Goal: Manage account settings

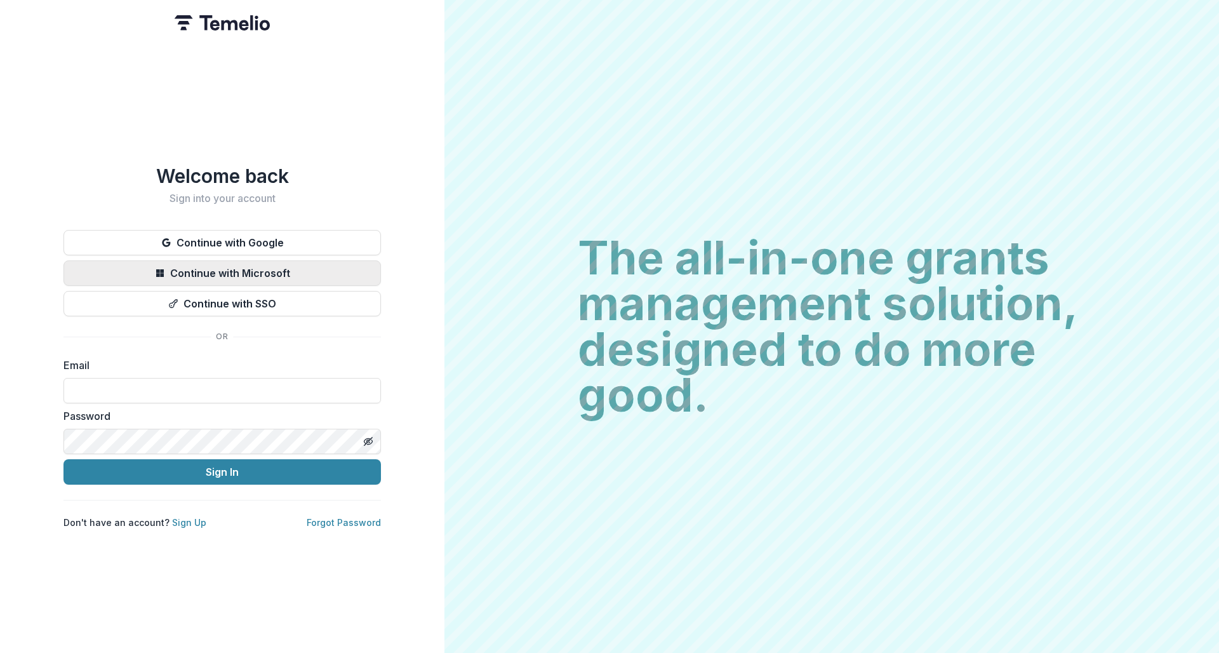
click at [343, 277] on button "Continue with Microsoft" at bounding box center [221, 272] width 317 height 25
click at [322, 273] on button "Continue with Microsoft" at bounding box center [221, 272] width 317 height 25
click at [293, 265] on button "Continue with Microsoft" at bounding box center [221, 272] width 317 height 25
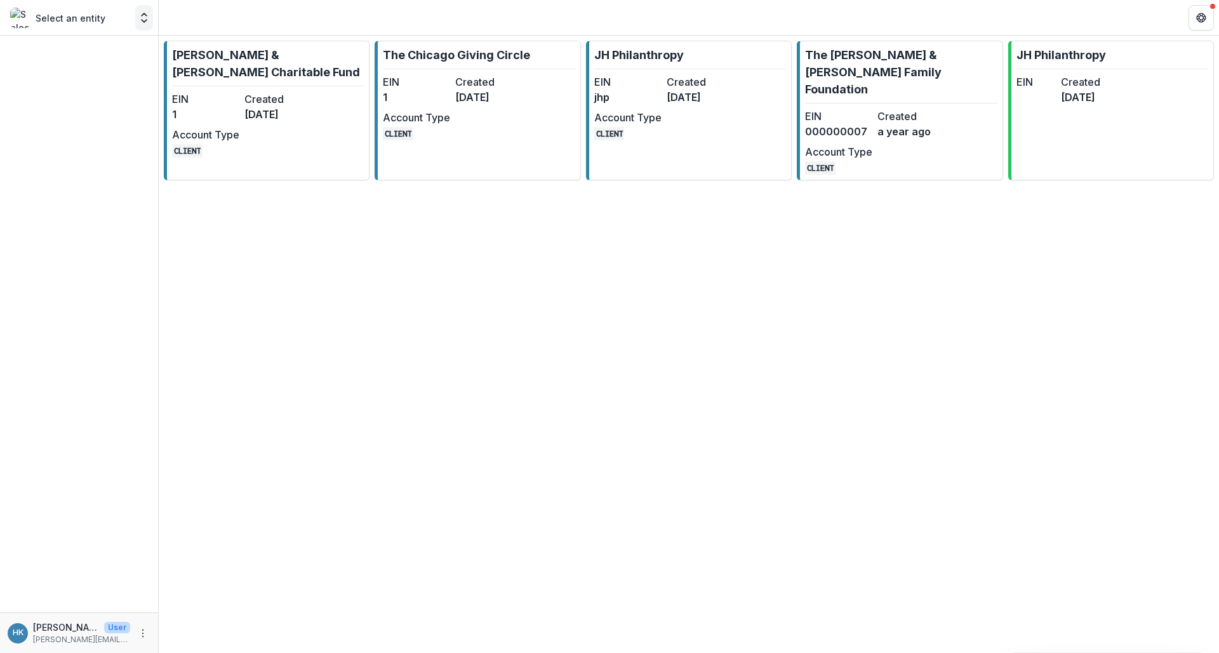
click at [145, 20] on icon "Open entity switcher" at bounding box center [144, 17] width 13 height 13
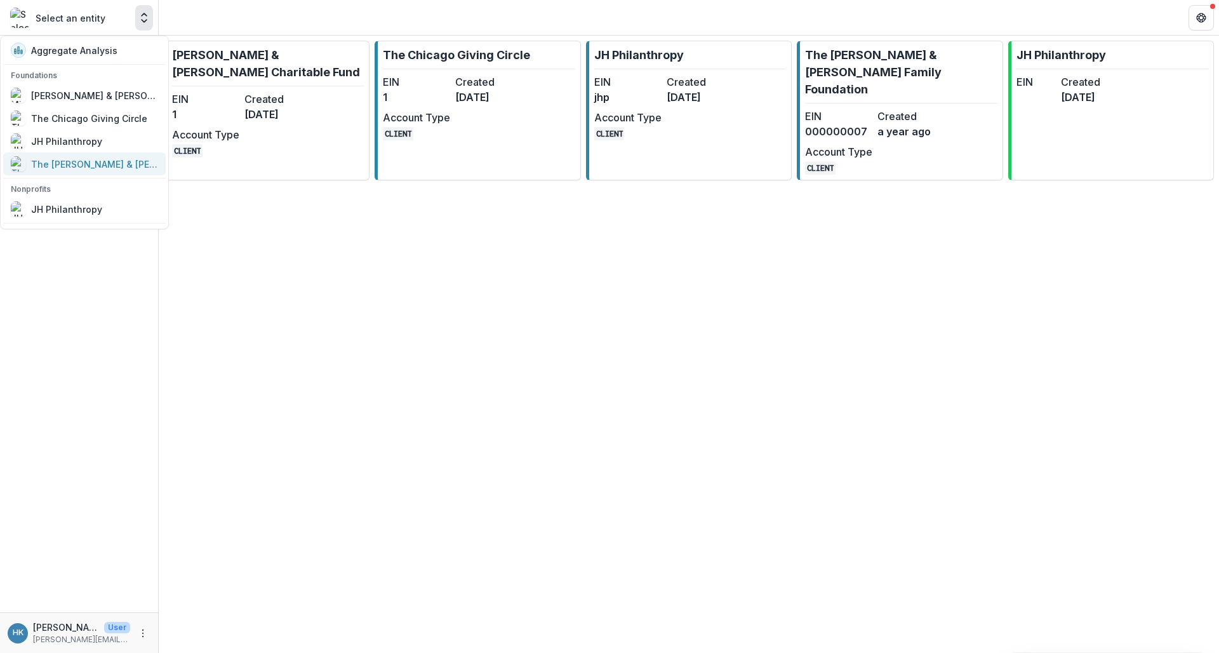
click at [100, 163] on div "The [PERSON_NAME] & [PERSON_NAME] Family Foundation" at bounding box center [94, 163] width 127 height 13
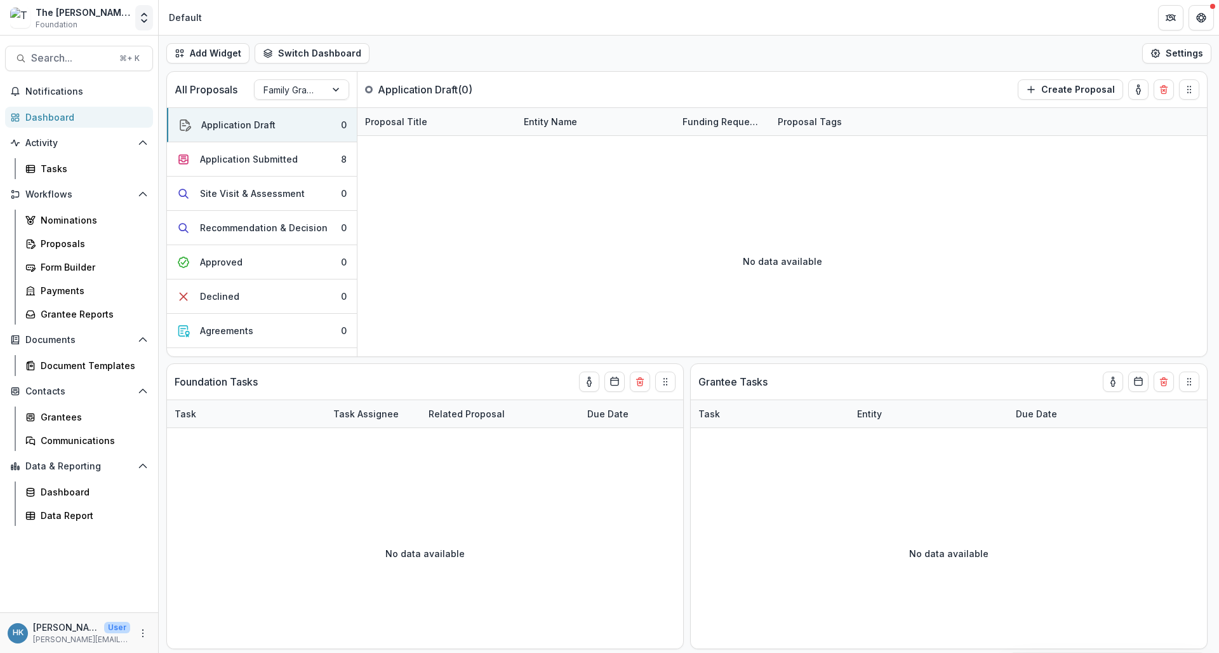
click at [147, 21] on icon "Open entity switcher" at bounding box center [144, 17] width 13 height 13
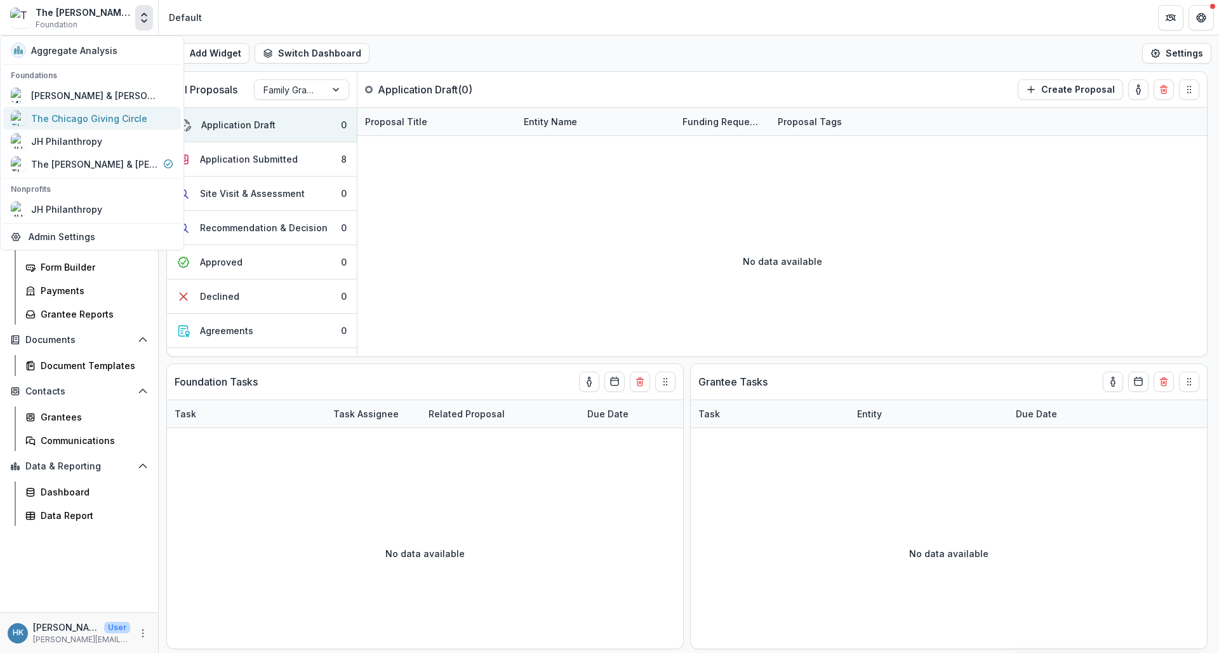
click at [107, 120] on div "The Chicago Giving Circle" at bounding box center [89, 118] width 116 height 13
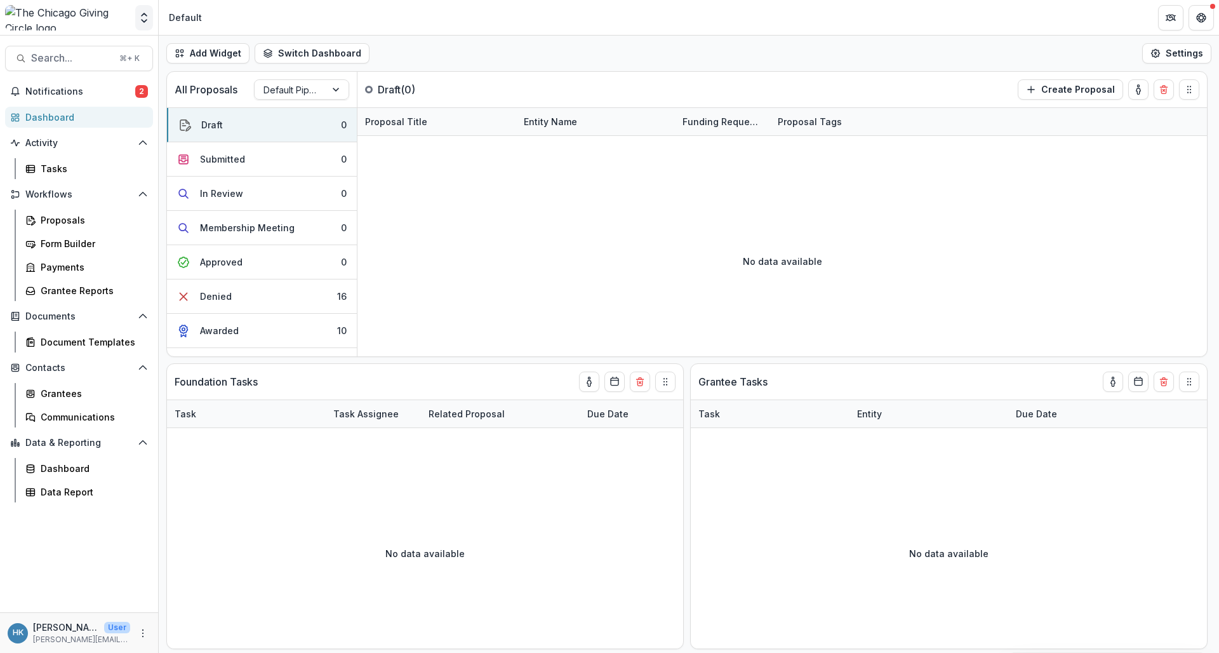
click at [147, 15] on icon "Open entity switcher" at bounding box center [144, 17] width 13 height 13
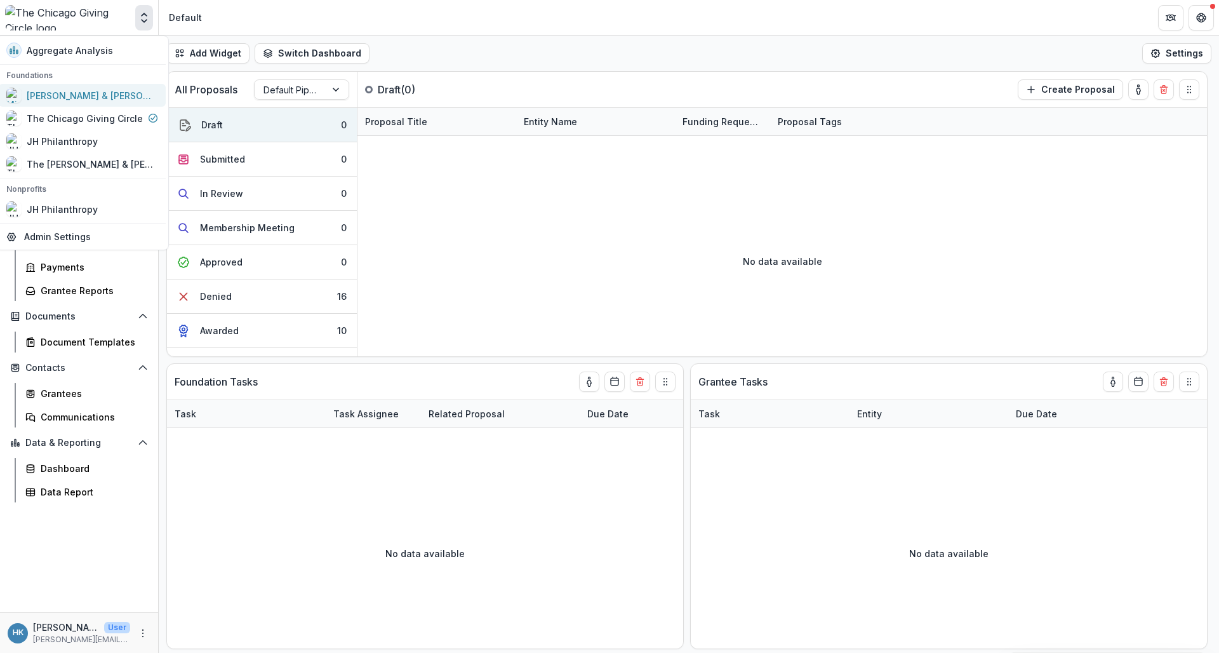
click at [116, 92] on div "[PERSON_NAME] & [PERSON_NAME] Charitable Fund" at bounding box center [90, 95] width 127 height 13
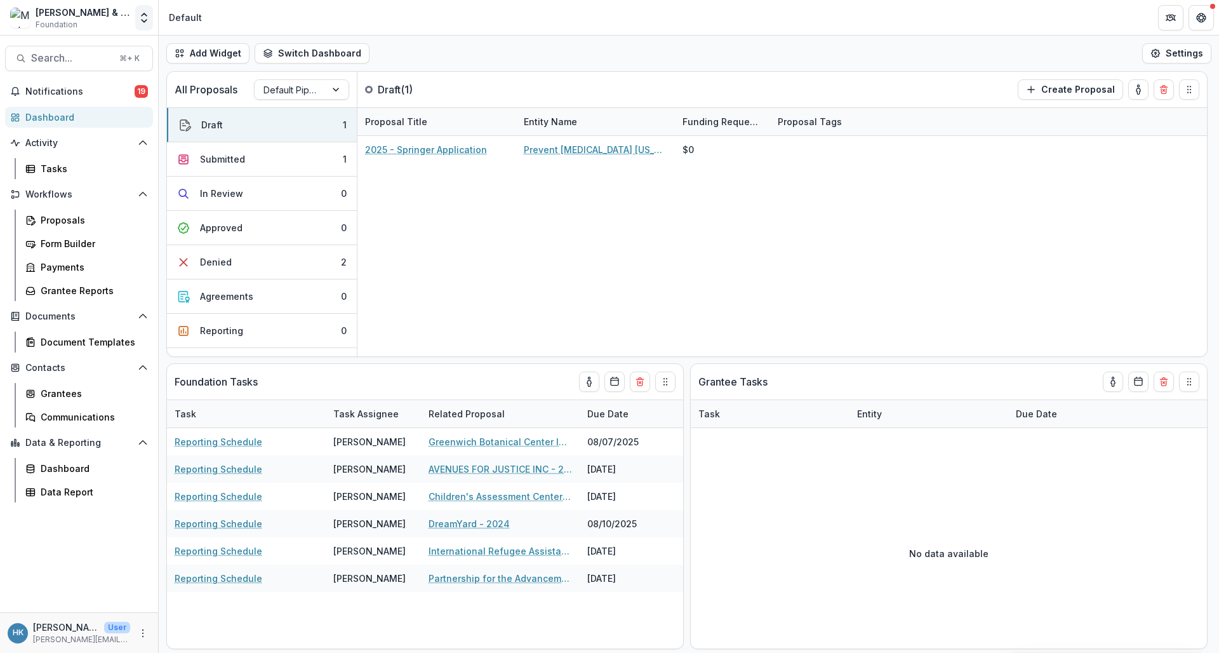
click at [142, 21] on icon "Open entity switcher" at bounding box center [144, 17] width 13 height 13
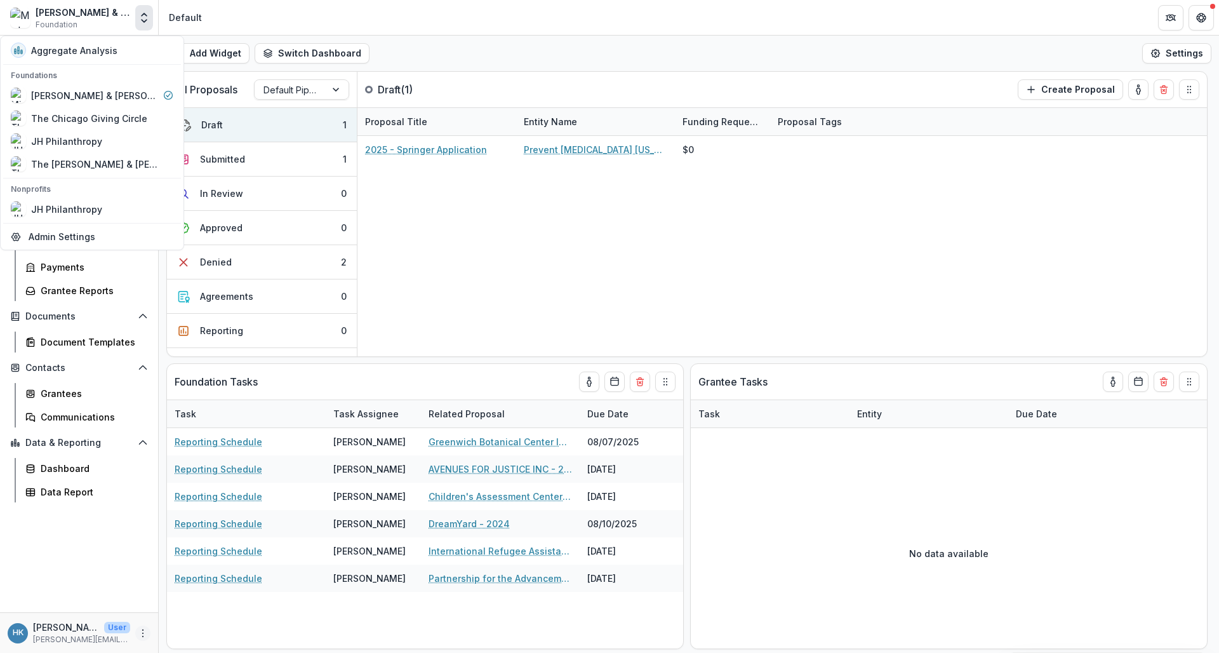
click at [141, 639] on button "More" at bounding box center [142, 632] width 15 height 15
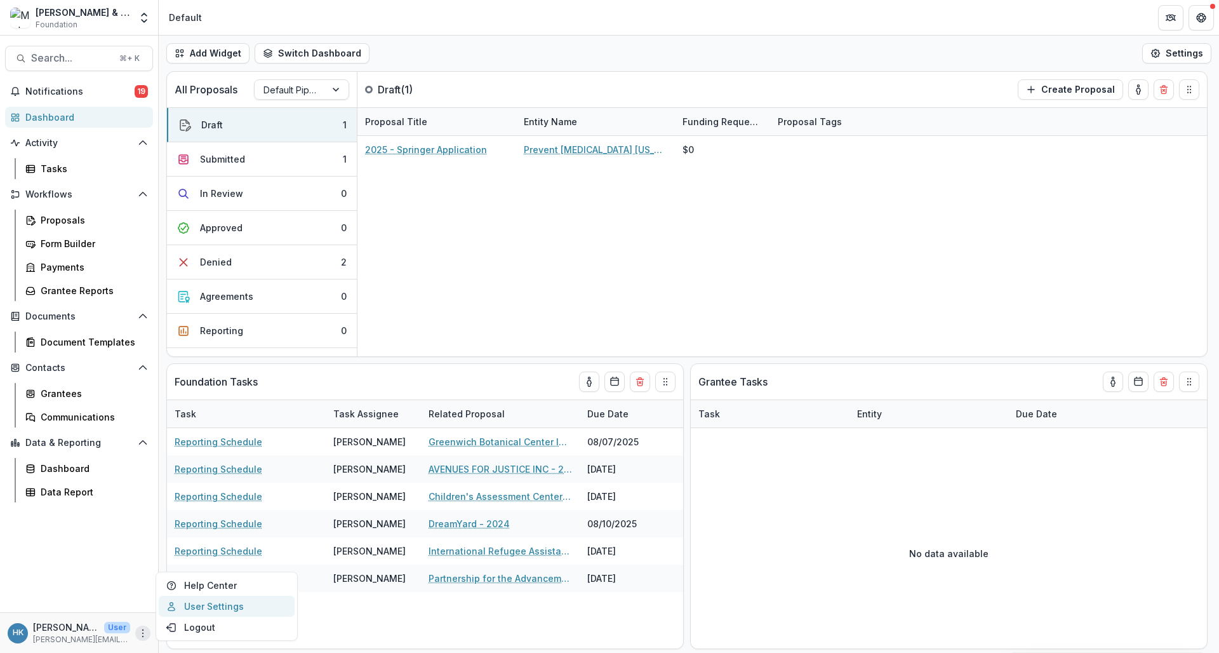
click at [192, 608] on link "User Settings" at bounding box center [227, 605] width 136 height 21
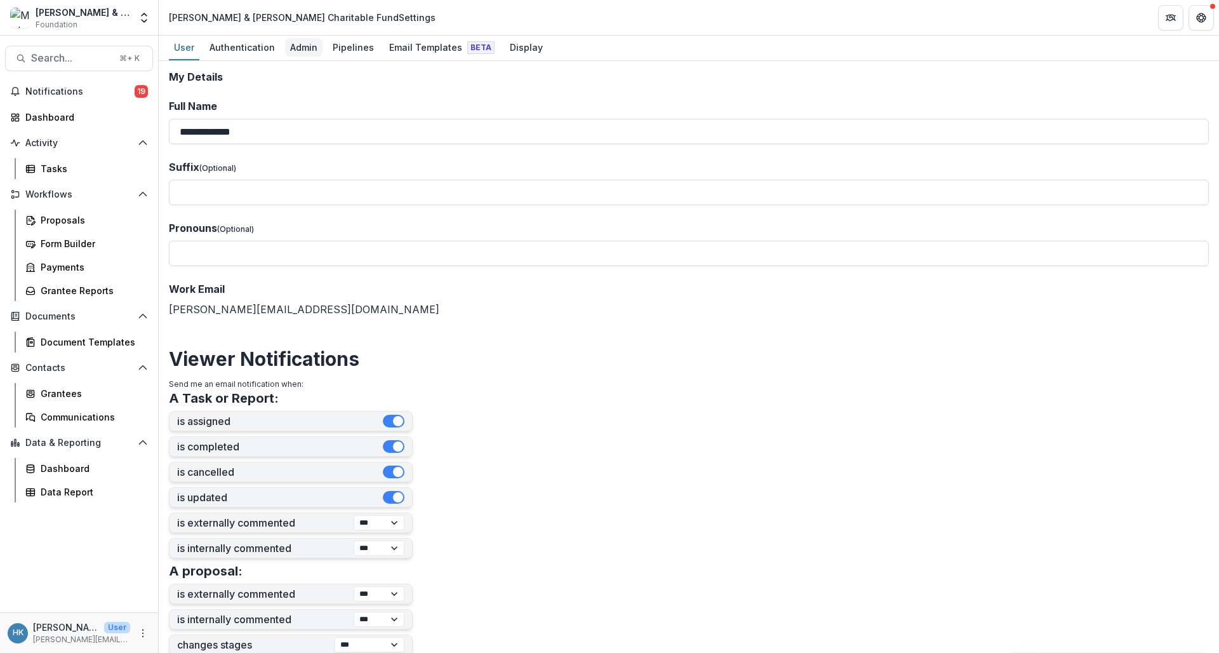
click at [308, 47] on div "Admin" at bounding box center [303, 47] width 37 height 18
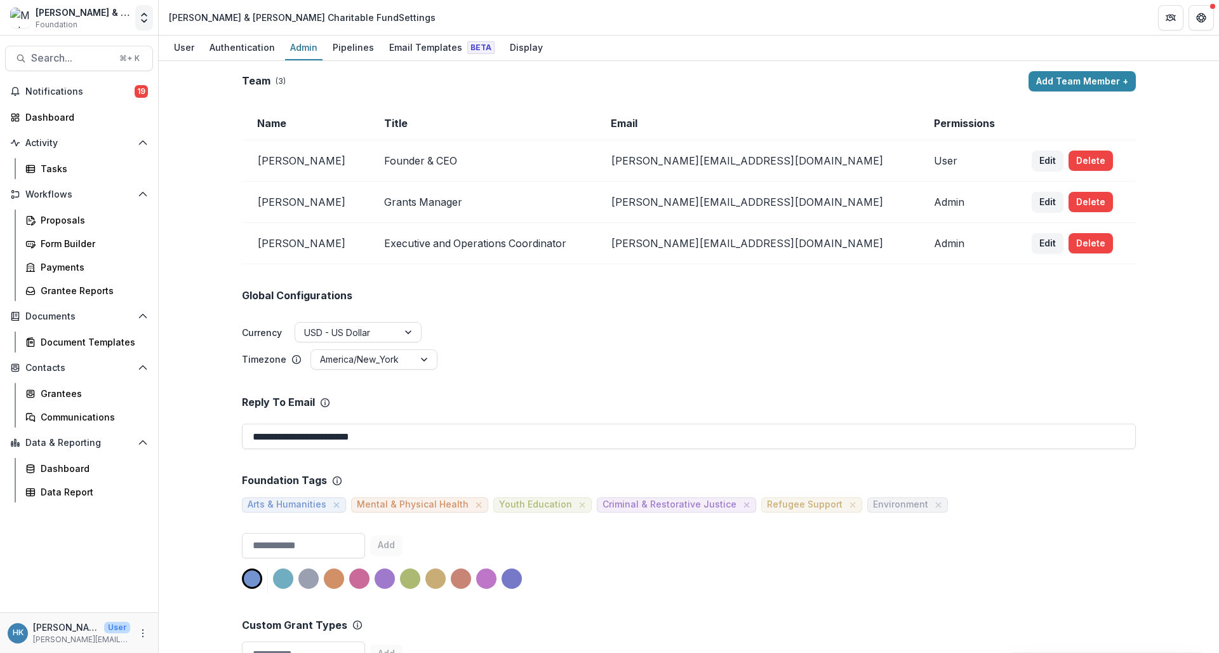
click at [151, 19] on button "Open entity switcher" at bounding box center [144, 17] width 18 height 25
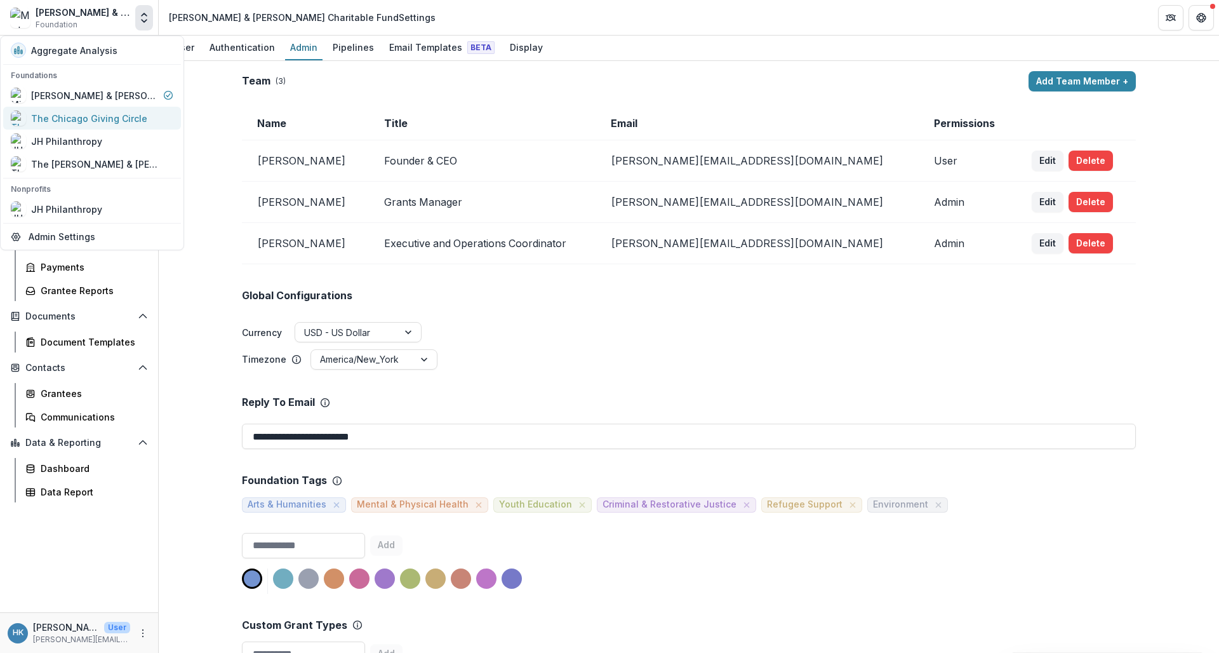
click at [96, 122] on div "The Chicago Giving Circle" at bounding box center [89, 118] width 116 height 13
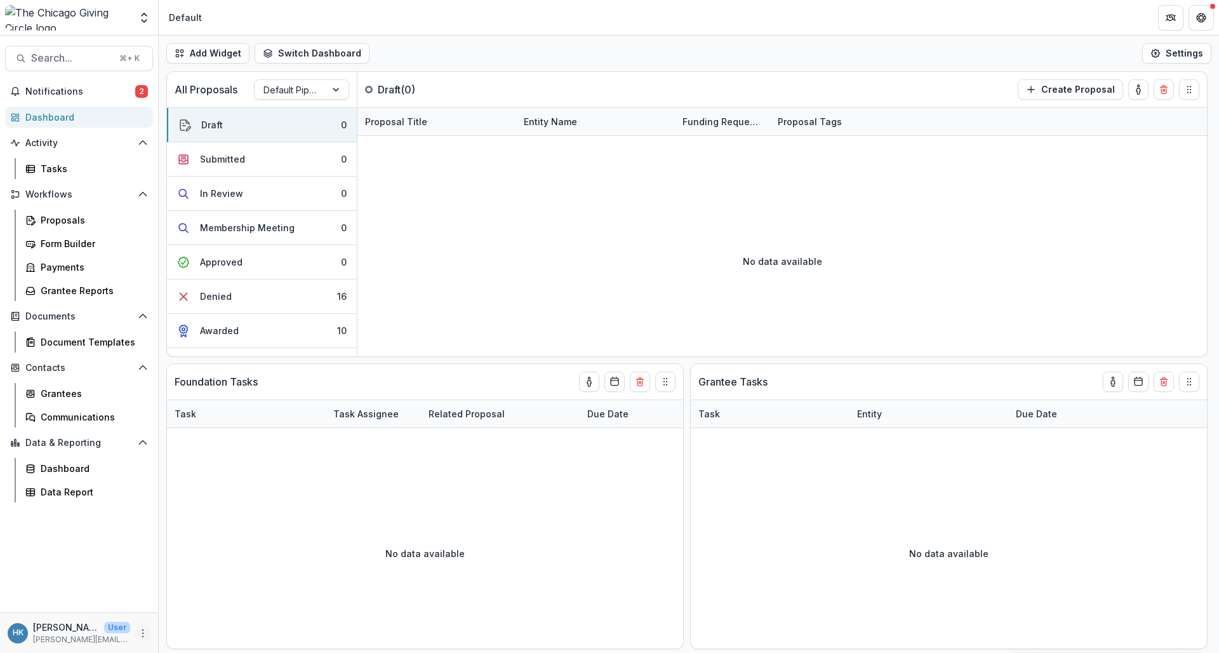
click at [136, 633] on button "More" at bounding box center [142, 632] width 15 height 15
click at [204, 606] on link "User Settings" at bounding box center [227, 605] width 136 height 21
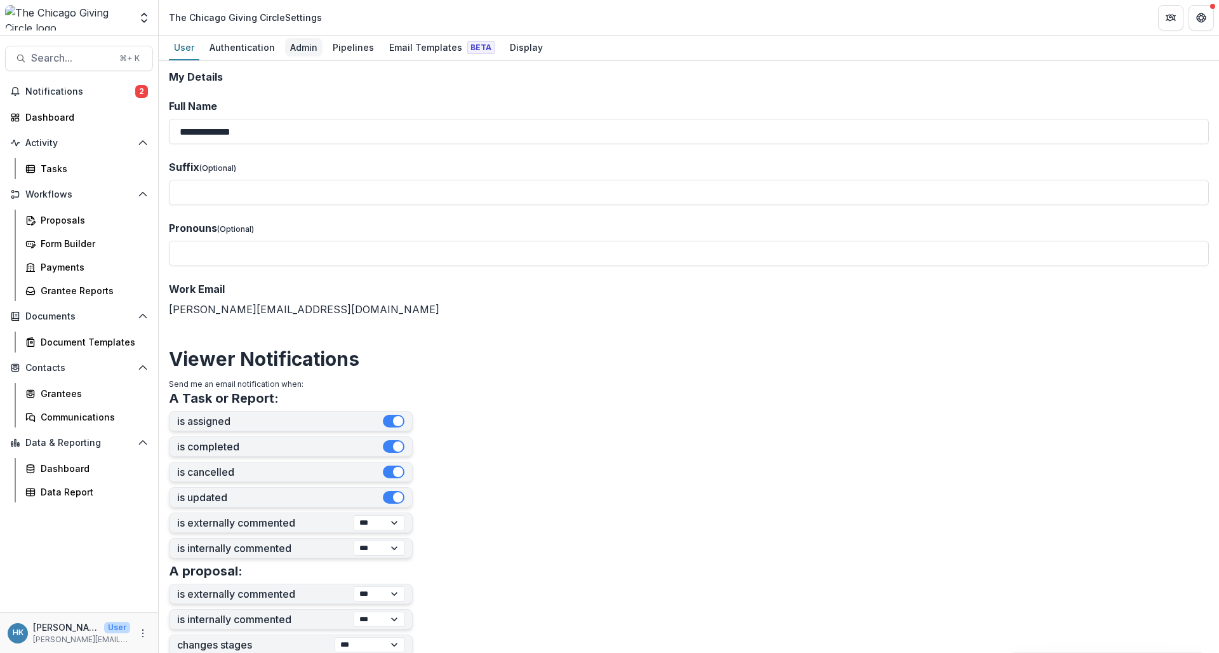
click at [308, 45] on div "Admin" at bounding box center [303, 47] width 37 height 18
